Goal: Obtain resource: Obtain resource

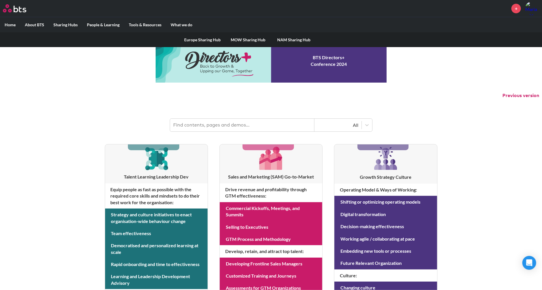
click at [70, 21] on label "Sharing Hubs" at bounding box center [65, 24] width 33 height 15
click at [0, 0] on input "Sharing Hubs" at bounding box center [0, 0] width 0 height 0
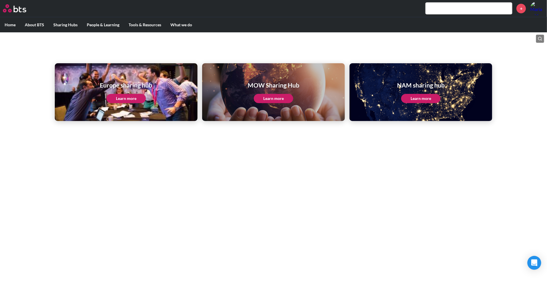
click at [287, 96] on link "Learn more" at bounding box center [274, 98] width 40 height 9
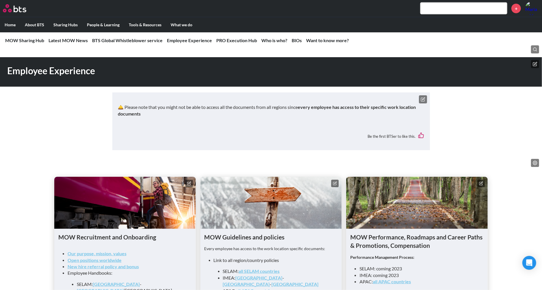
scroll to position [588, 0]
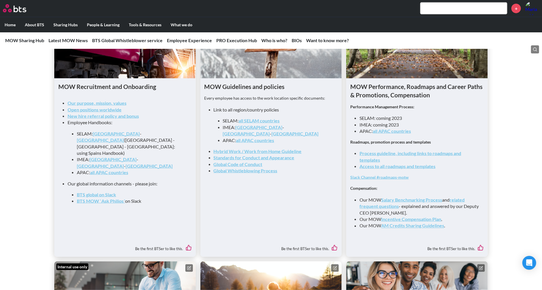
click at [366, 163] on link "Access to all roadmaps and templates" at bounding box center [397, 165] width 76 height 5
